Goal: Information Seeking & Learning: Learn about a topic

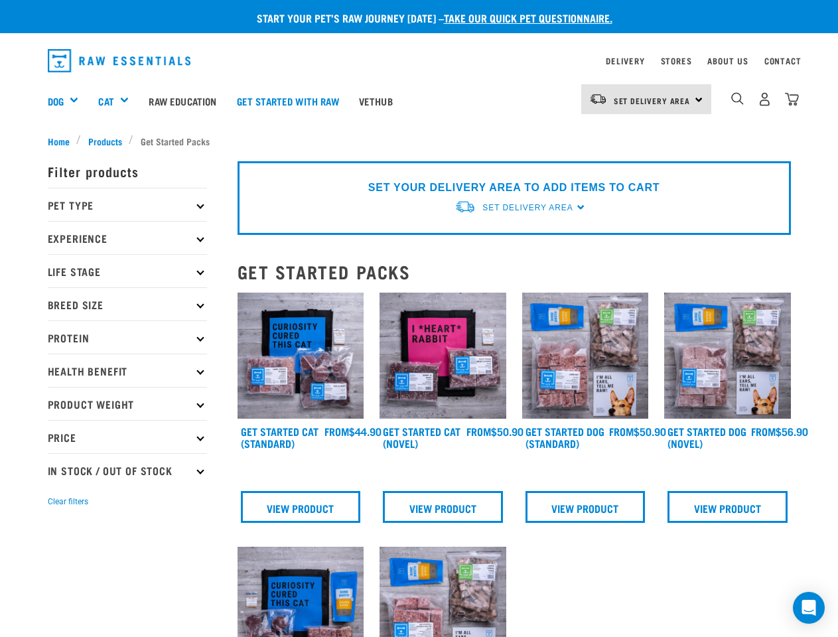
click at [68, 101] on div "Dog" at bounding box center [68, 100] width 41 height 53
click at [119, 101] on div "Cat" at bounding box center [118, 100] width 40 height 53
click at [646, 99] on span "Set Delivery Area" at bounding box center [652, 100] width 77 height 5
click at [737, 99] on img "dropdown navigation" at bounding box center [737, 98] width 13 height 13
click at [127, 188] on p "Filter products" at bounding box center [127, 171] width 159 height 33
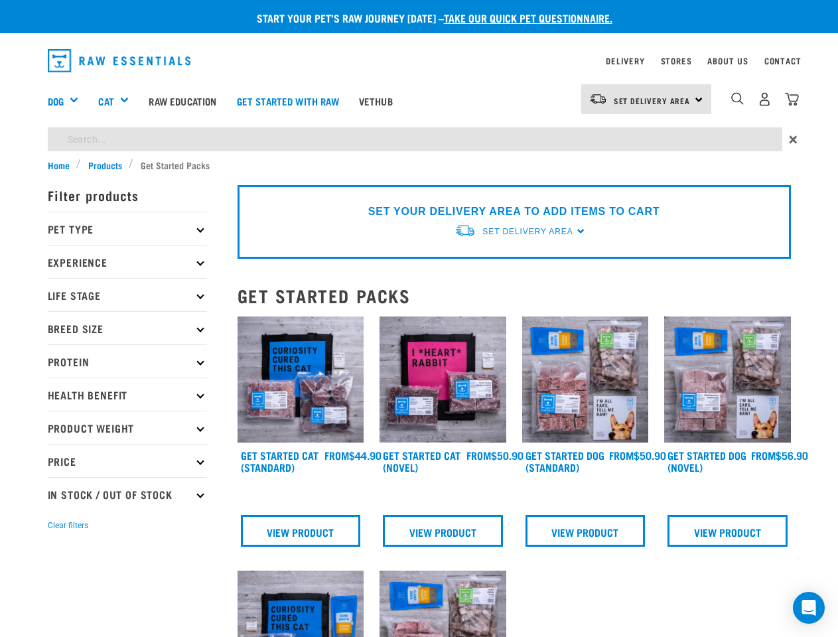
click at [127, 238] on p "Pet Type" at bounding box center [127, 228] width 159 height 33
click at [127, 271] on p "Experience" at bounding box center [127, 261] width 159 height 33
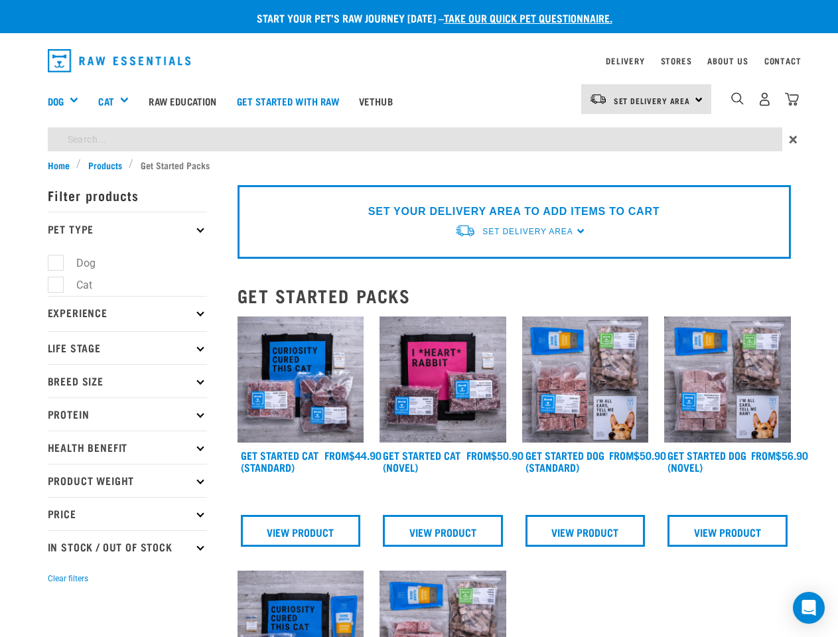
click at [127, 304] on p "Experience" at bounding box center [127, 312] width 159 height 33
click at [127, 329] on p "Experience" at bounding box center [127, 312] width 159 height 33
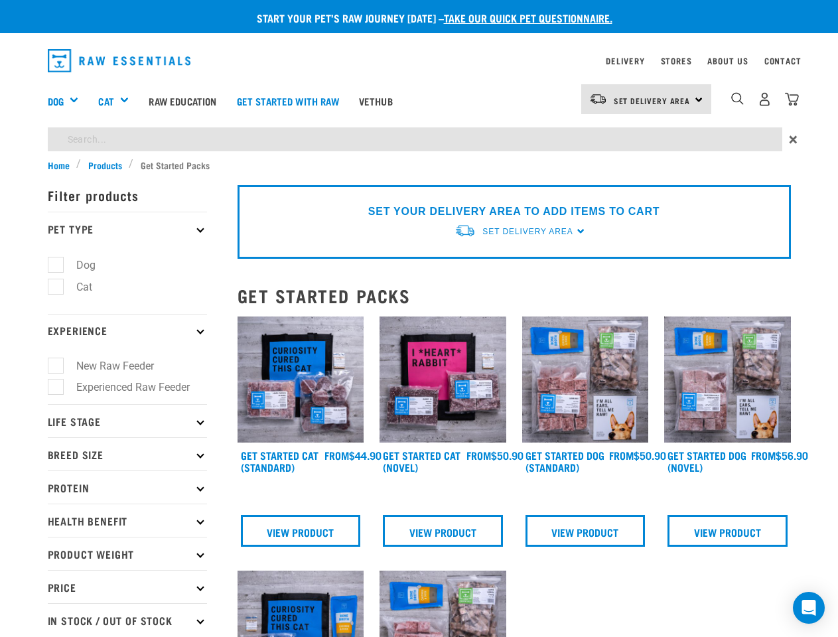
click at [127, 370] on label "New Raw Feeder" at bounding box center [107, 366] width 104 height 17
click at [56, 368] on input "New Raw Feeder" at bounding box center [52, 363] width 9 height 9
checkbox input "true"
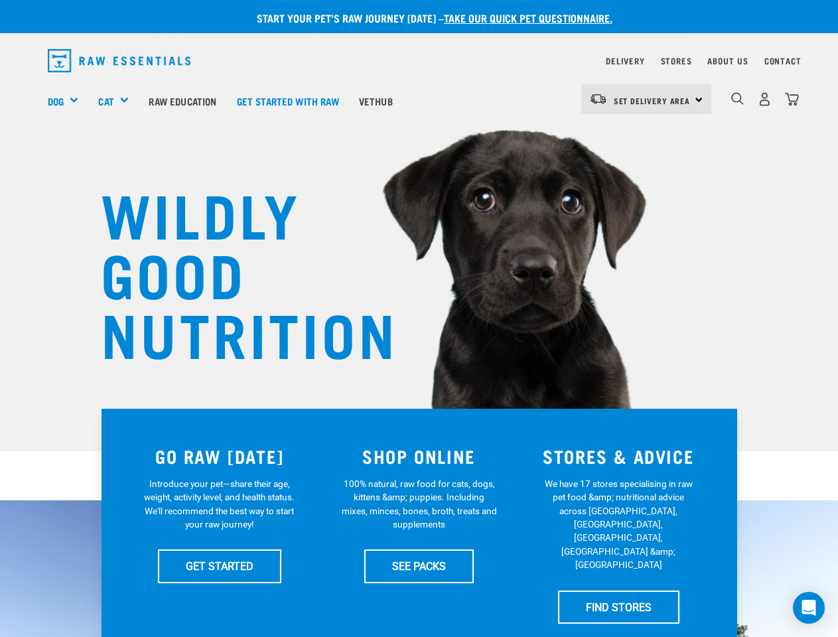
click at [68, 101] on div "Dog" at bounding box center [68, 100] width 41 height 53
click at [119, 101] on div "Cat" at bounding box center [118, 100] width 40 height 53
click at [646, 99] on span "Set Delivery Area" at bounding box center [652, 100] width 77 height 5
click at [737, 99] on img "dropdown navigation" at bounding box center [737, 98] width 13 height 13
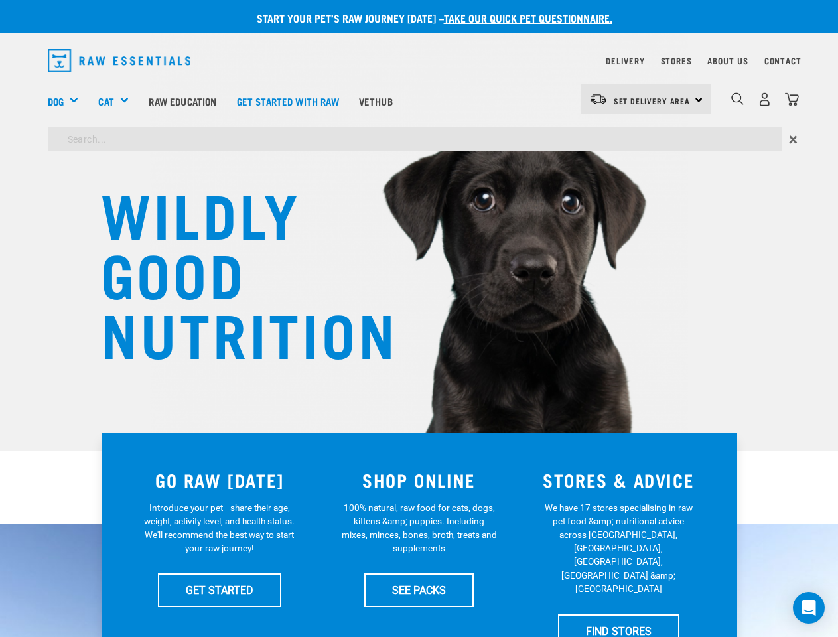
click at [809, 608] on icon "Open Intercom Messenger" at bounding box center [809, 608] width 14 height 16
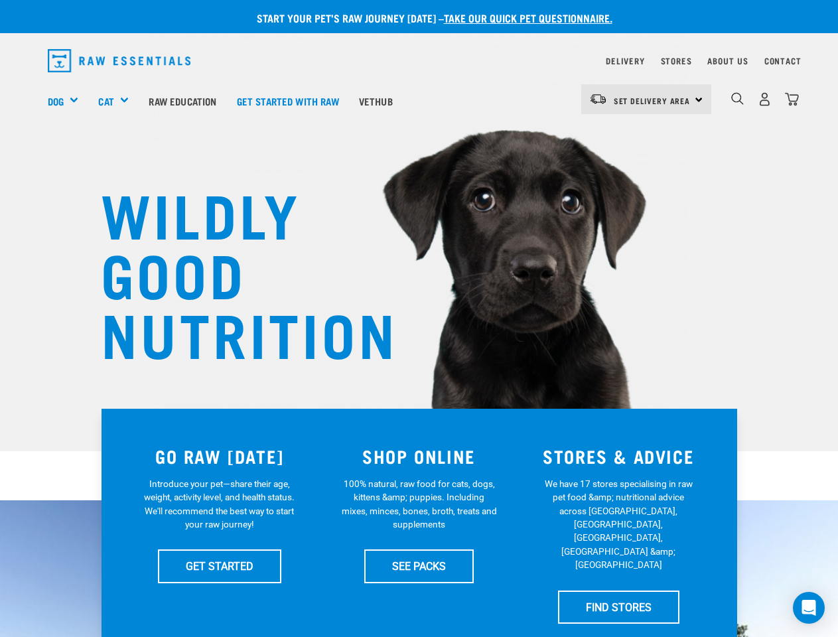
click at [68, 101] on div "Dog" at bounding box center [68, 100] width 41 height 53
click at [119, 101] on div "Cat" at bounding box center [118, 100] width 40 height 53
click at [646, 99] on span "Set Delivery Area" at bounding box center [652, 100] width 77 height 5
click at [737, 99] on img "dropdown navigation" at bounding box center [737, 98] width 13 height 13
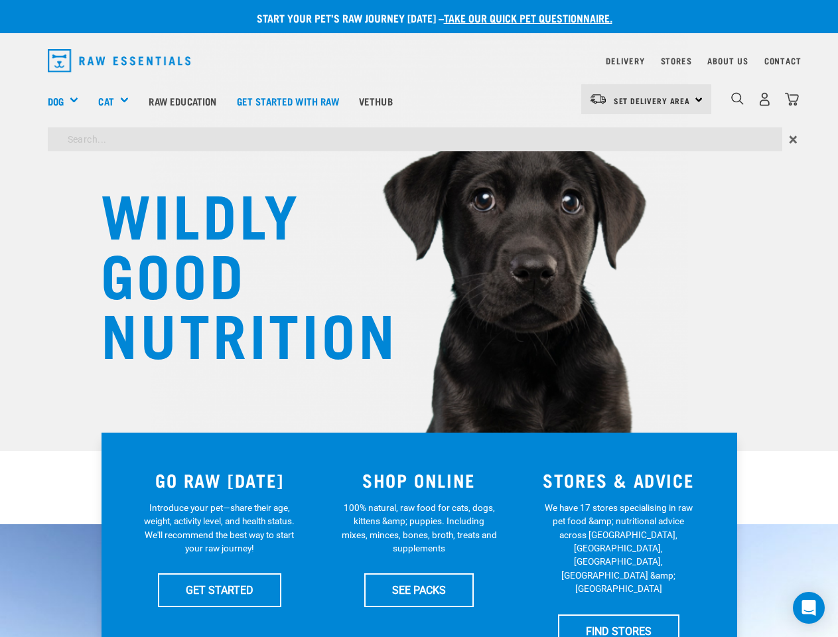
click at [809, 608] on icon "Open Intercom Messenger" at bounding box center [809, 608] width 14 height 16
